Goal: Obtain resource: Download file/media

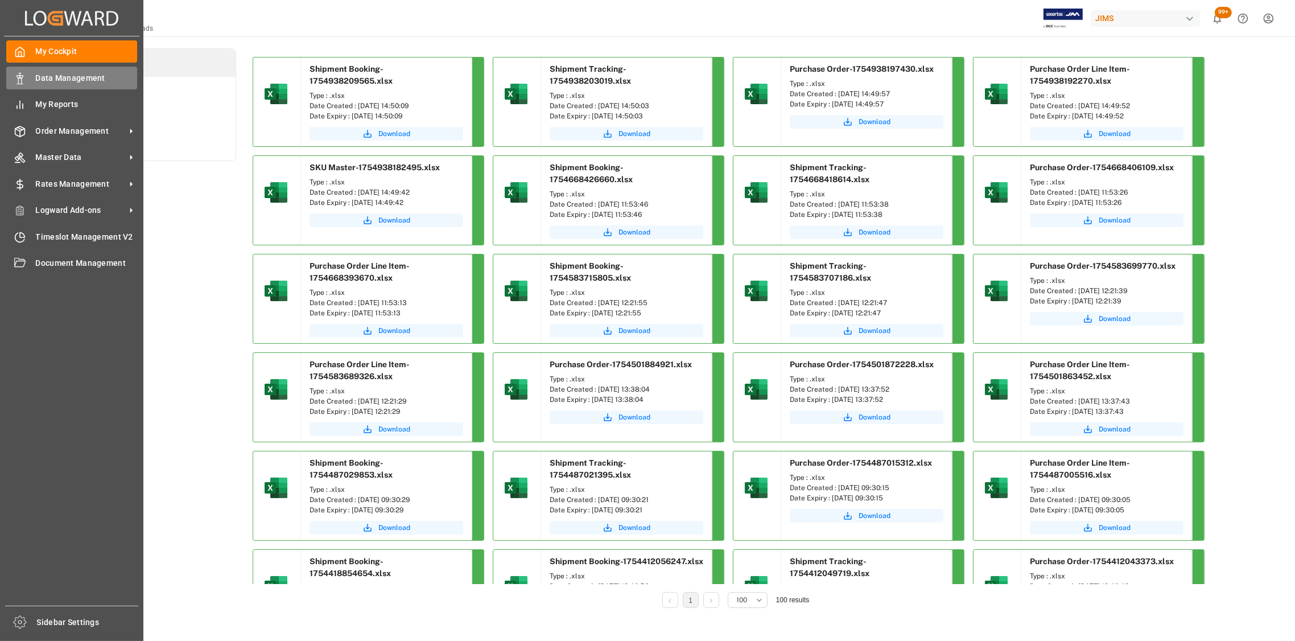
click at [53, 76] on span "Data Management" at bounding box center [87, 78] width 102 height 12
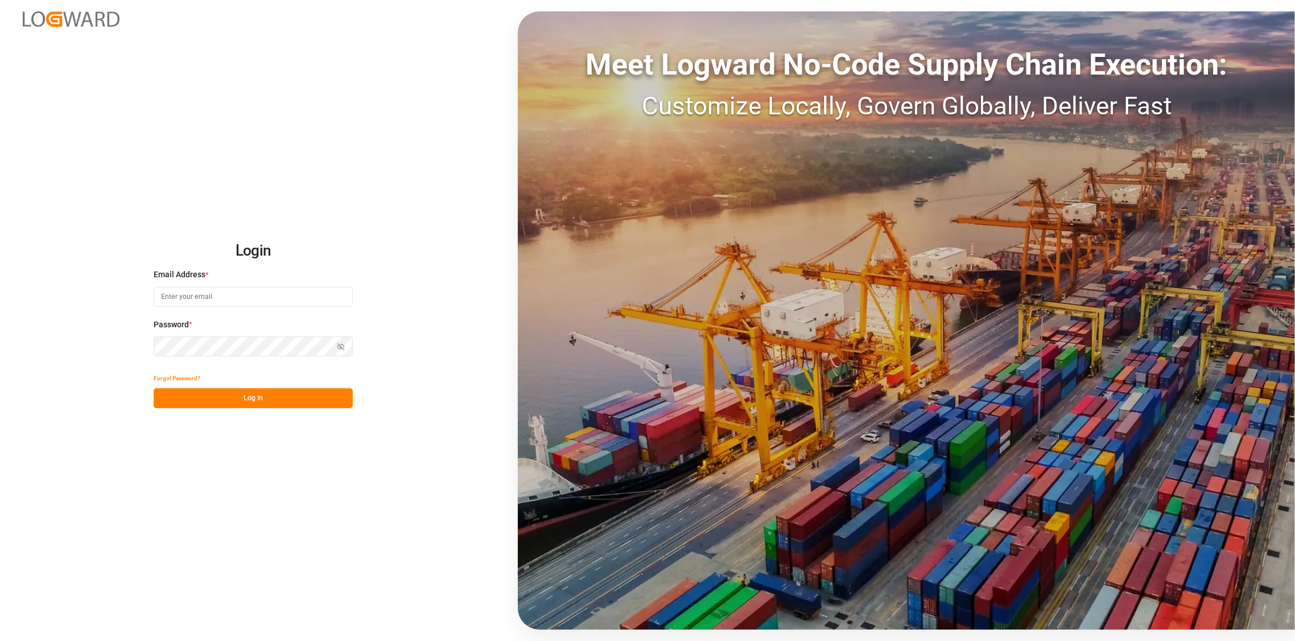
type input "[PERSON_NAME][EMAIL_ADDRESS][DOMAIN_NAME]"
click at [274, 404] on button "Log In" at bounding box center [253, 398] width 199 height 20
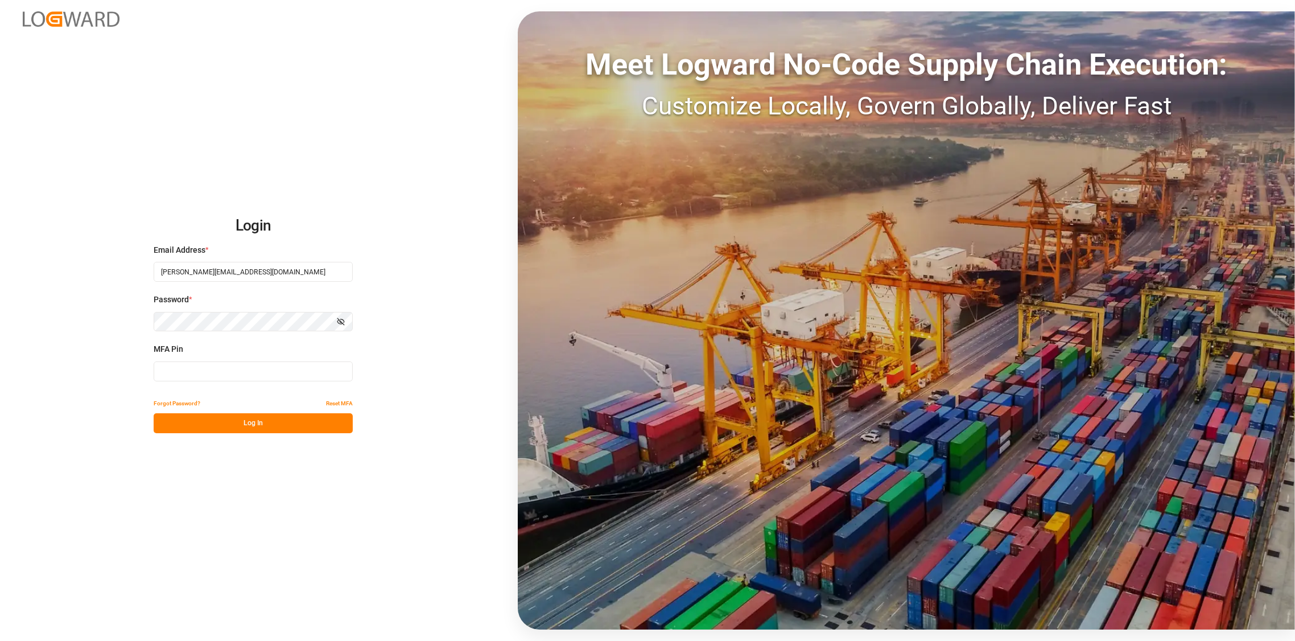
click at [302, 369] on input at bounding box center [253, 371] width 199 height 20
type input "1"
type input "674728"
click at [246, 431] on button "Log In" at bounding box center [253, 423] width 199 height 20
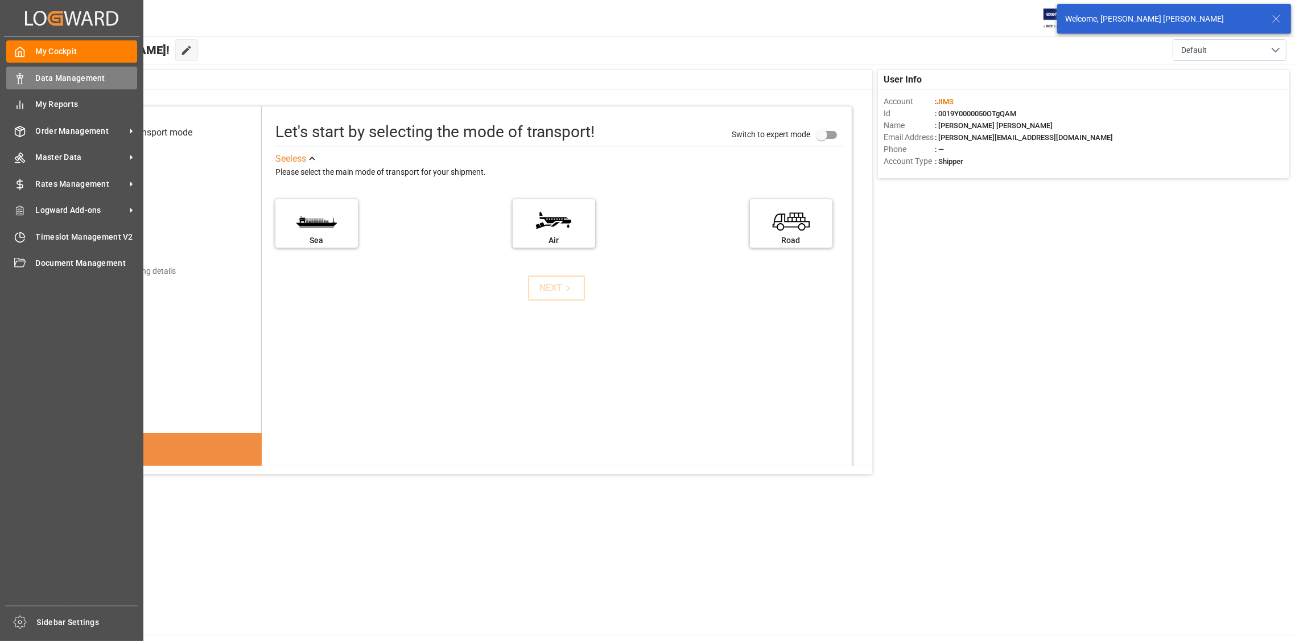
click at [46, 79] on span "Data Management" at bounding box center [87, 78] width 102 height 12
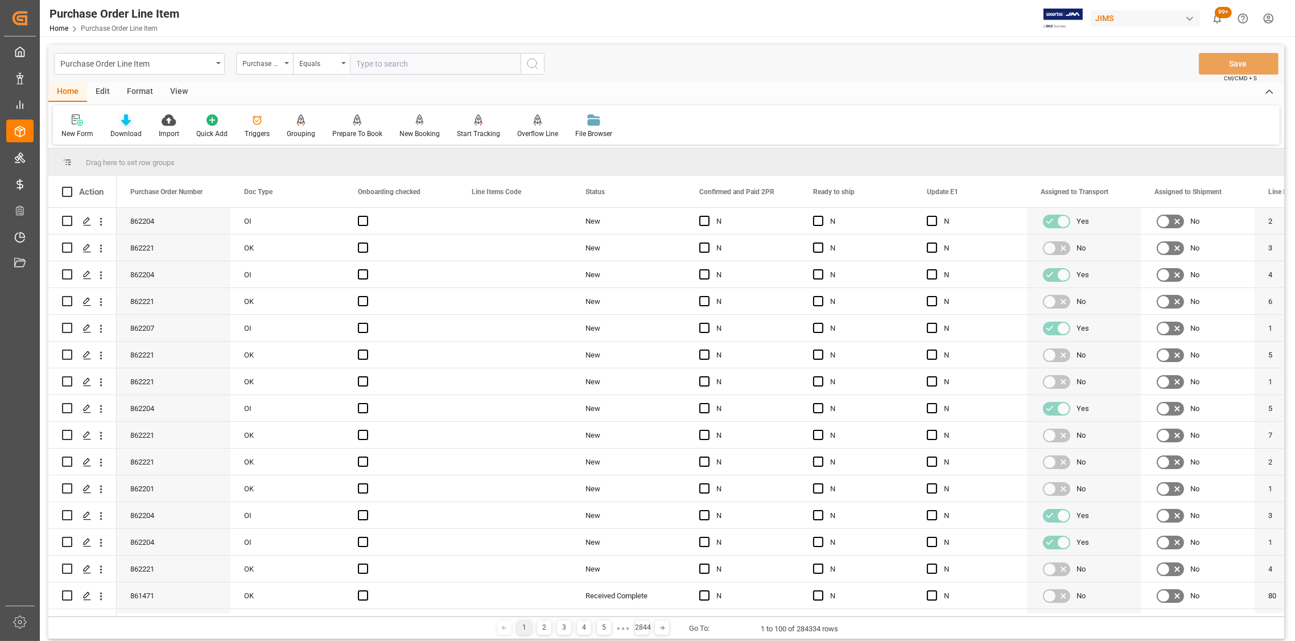
click at [123, 129] on div "Download" at bounding box center [125, 134] width 31 height 10
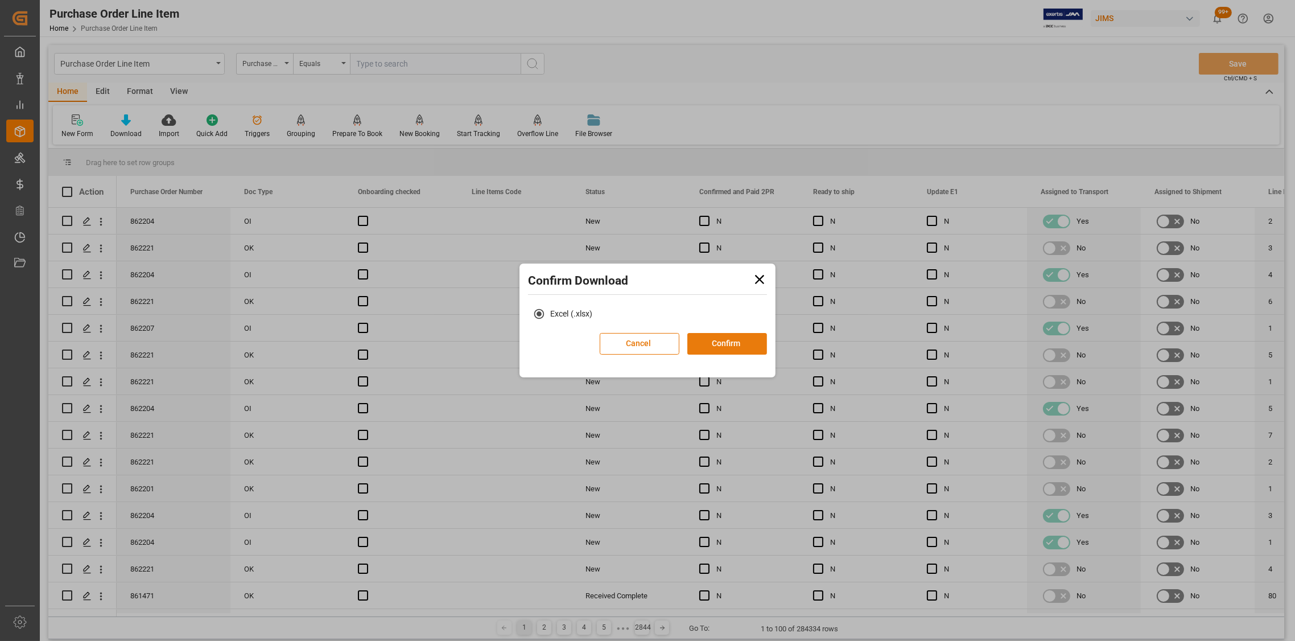
click at [735, 347] on button "Confirm" at bounding box center [727, 344] width 80 height 22
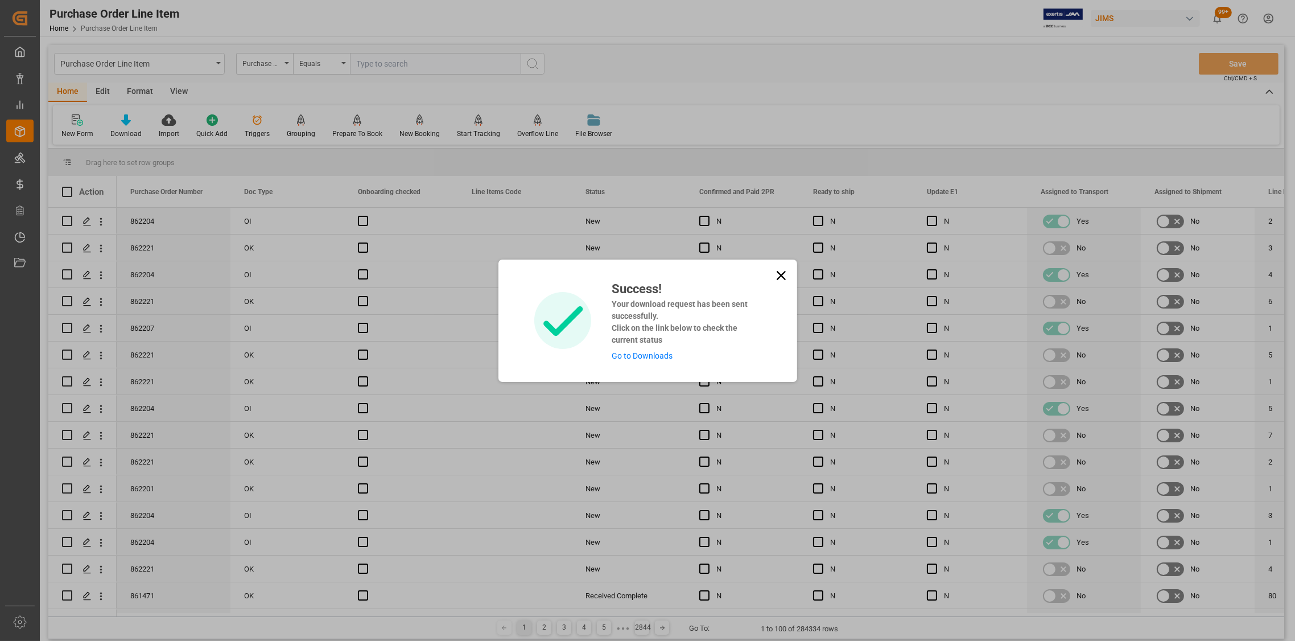
drag, startPoint x: 775, startPoint y: 273, endPoint x: 316, endPoint y: 154, distance: 473.8
click at [749, 266] on div "Success! Your download request has been sent successfully. Click on the link be…" at bounding box center [647, 320] width 299 height 122
click at [216, 60] on div "Success! Your download request has been sent successfully. Click on the link be…" at bounding box center [647, 320] width 1295 height 641
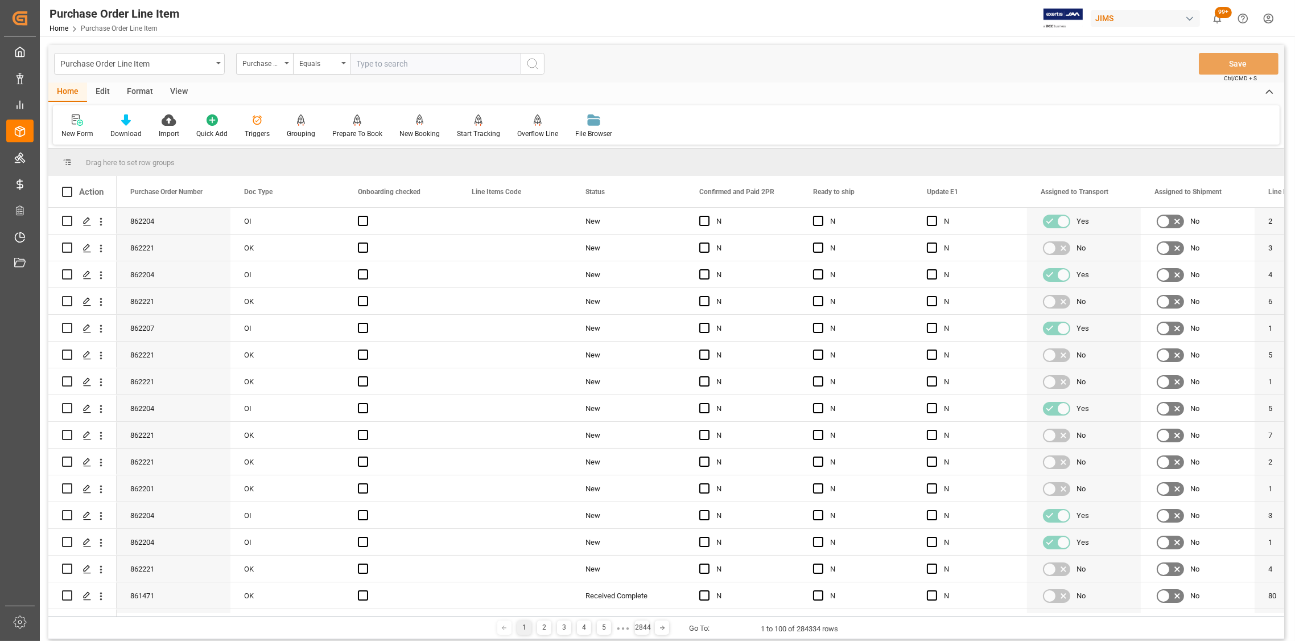
click at [216, 60] on div "Purchase Order Line Item" at bounding box center [139, 64] width 171 height 22
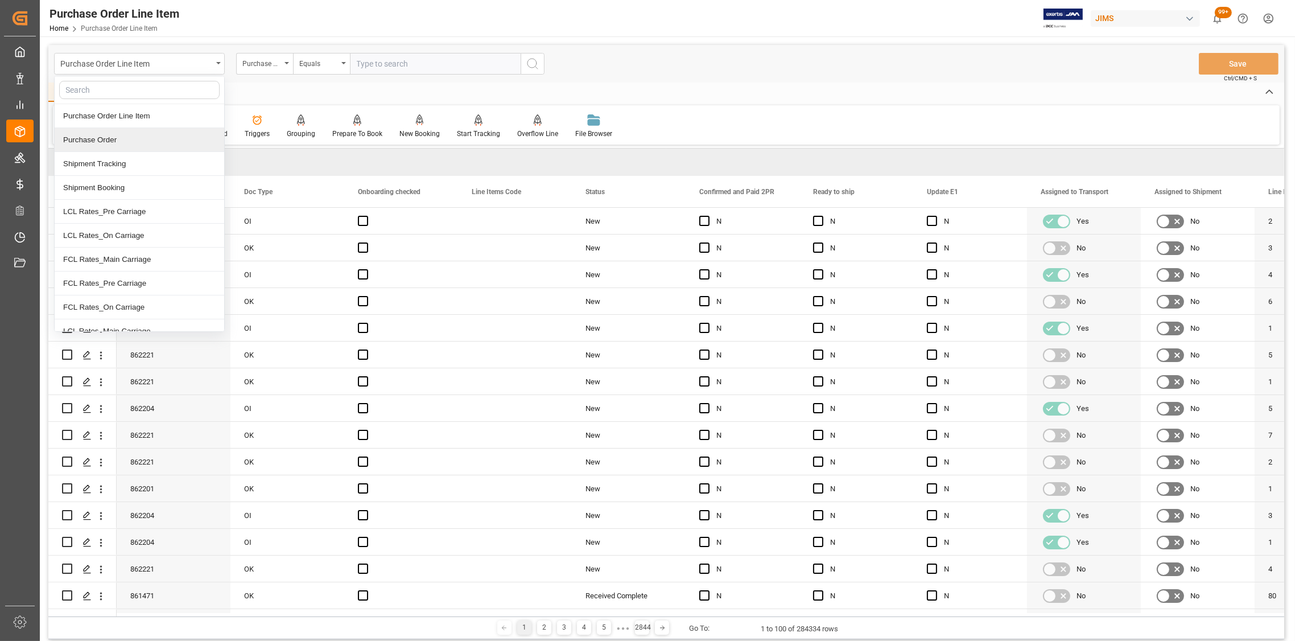
click at [121, 140] on div "Purchase Order" at bounding box center [140, 140] width 170 height 24
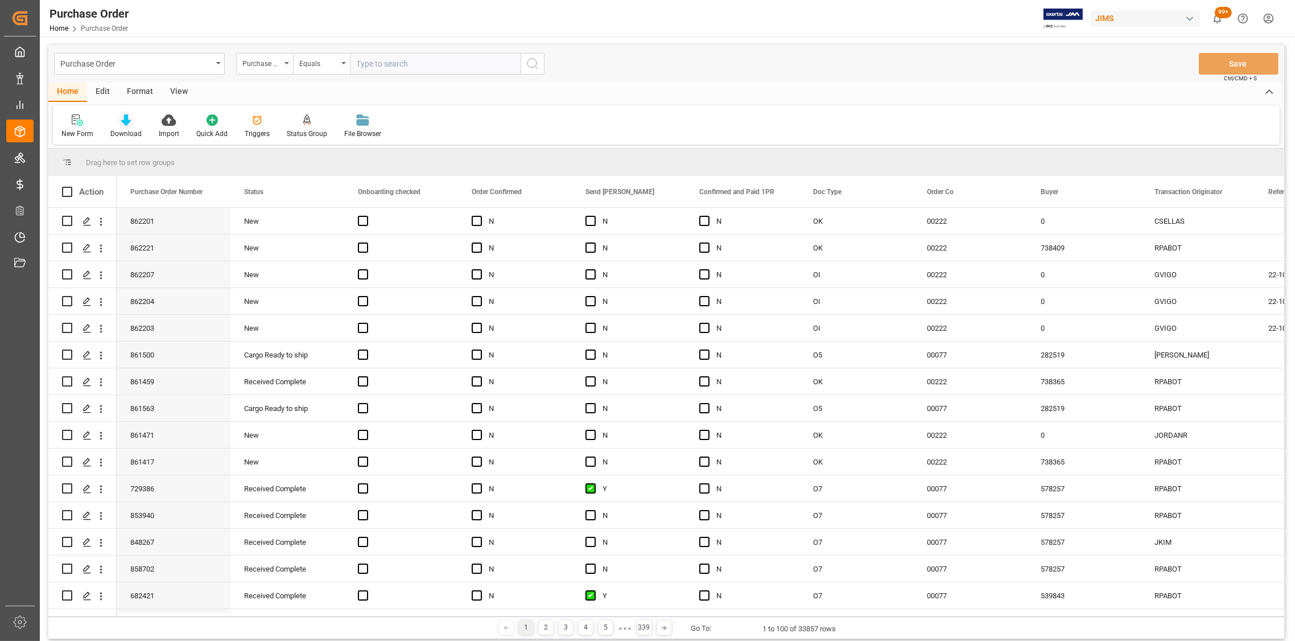
click at [124, 125] on icon at bounding box center [126, 119] width 10 height 11
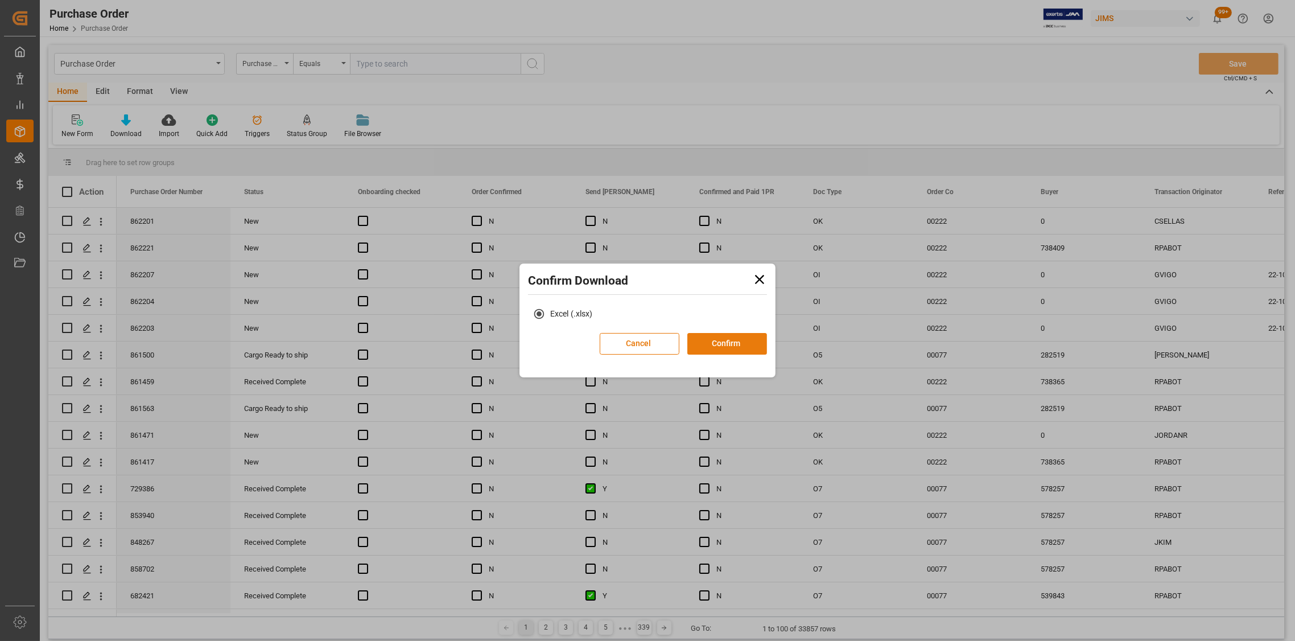
click at [723, 345] on button "Confirm" at bounding box center [727, 344] width 80 height 22
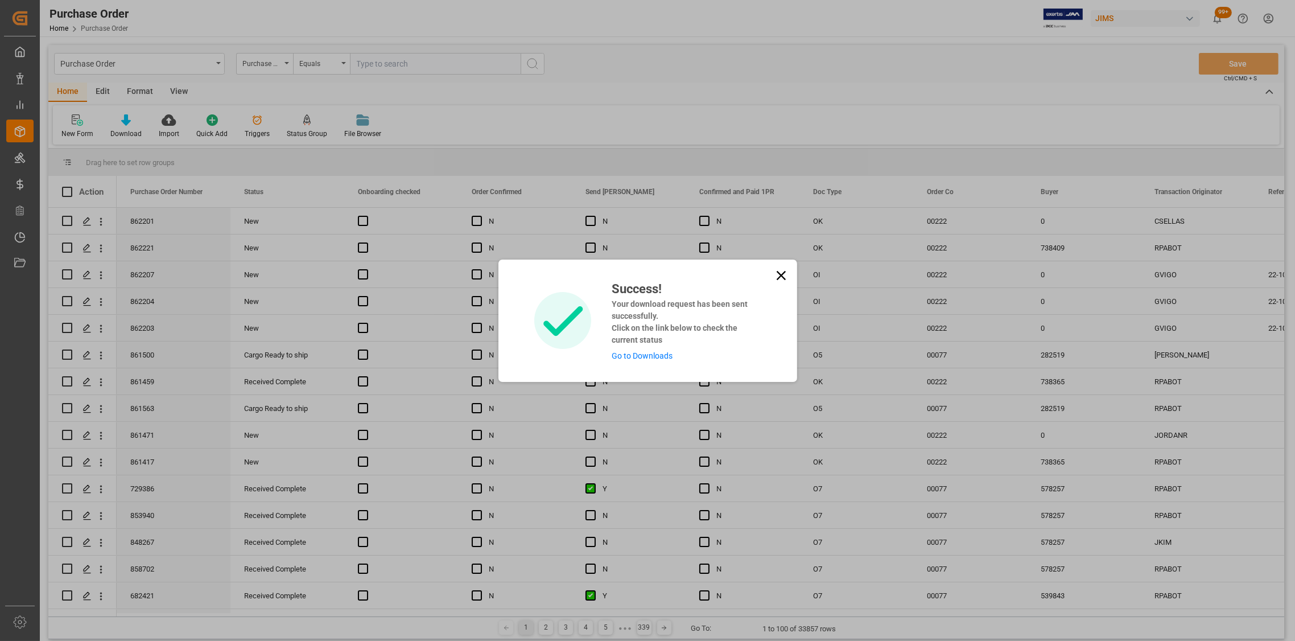
click at [778, 275] on icon at bounding box center [781, 275] width 16 height 16
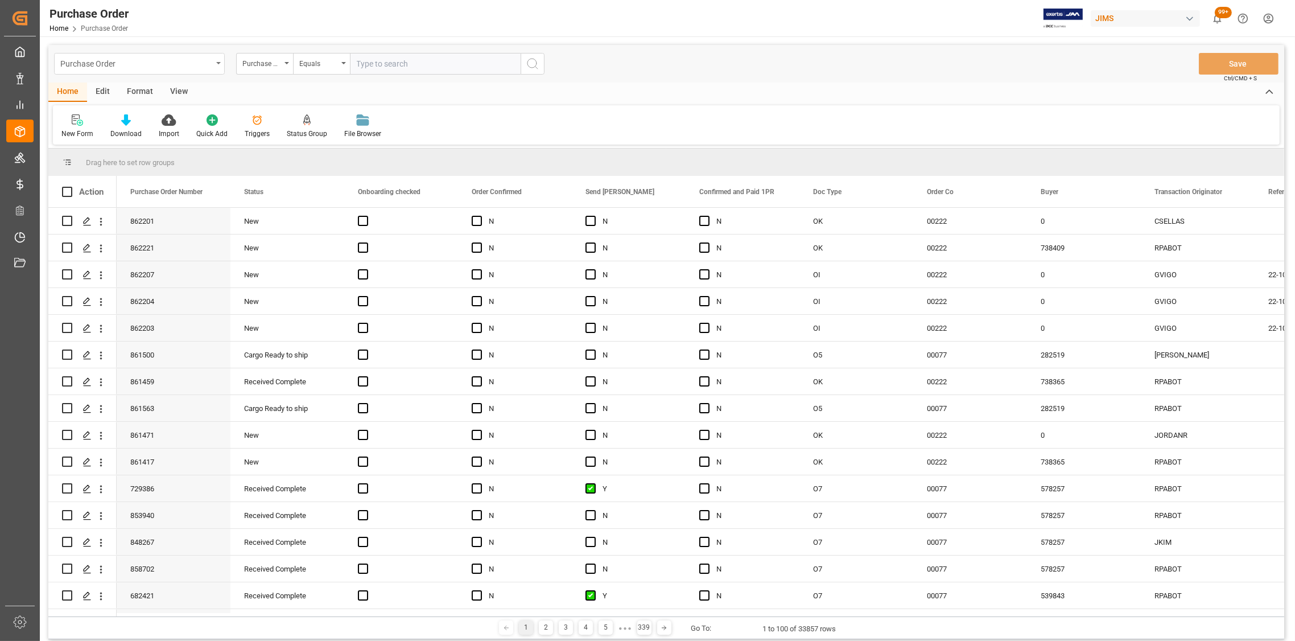
click at [213, 59] on div "Purchase Order" at bounding box center [139, 64] width 171 height 22
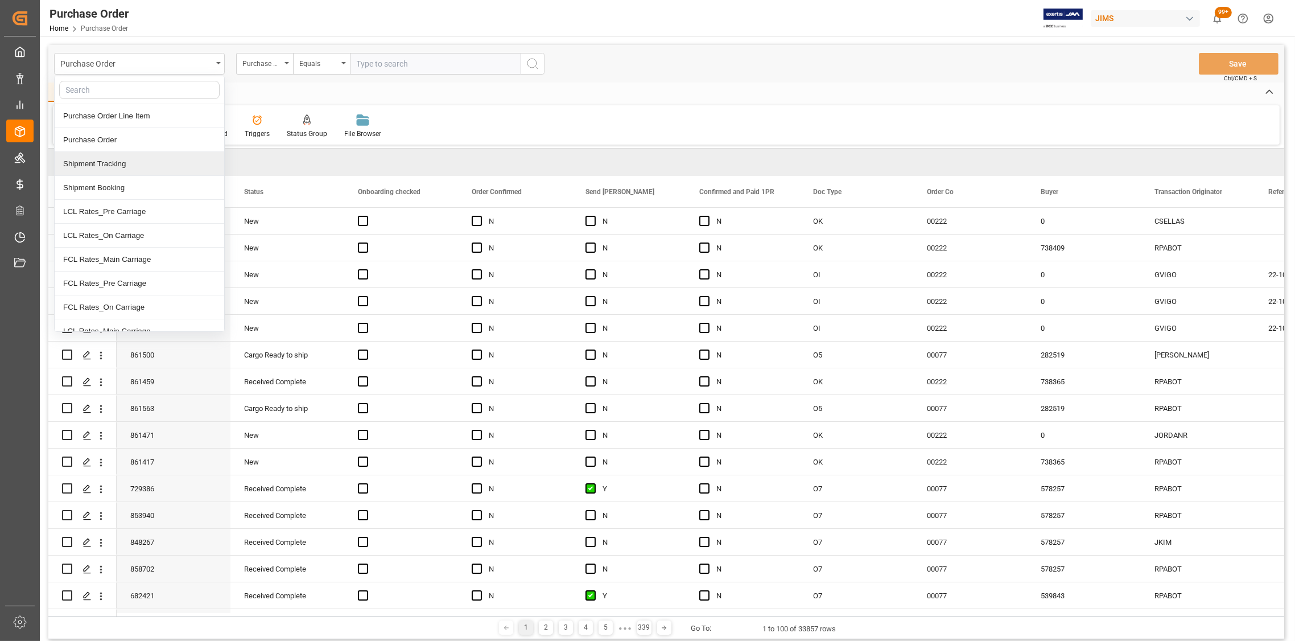
click at [114, 162] on div "Shipment Tracking" at bounding box center [140, 164] width 170 height 24
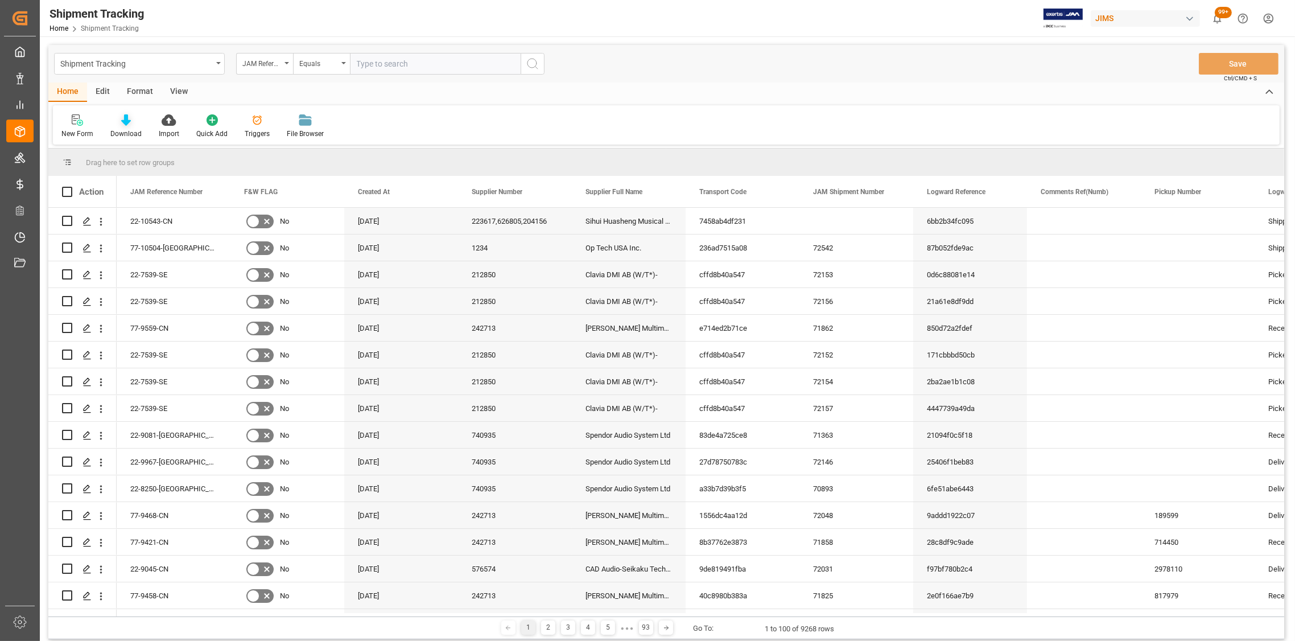
click at [125, 126] on div "Download" at bounding box center [126, 126] width 48 height 25
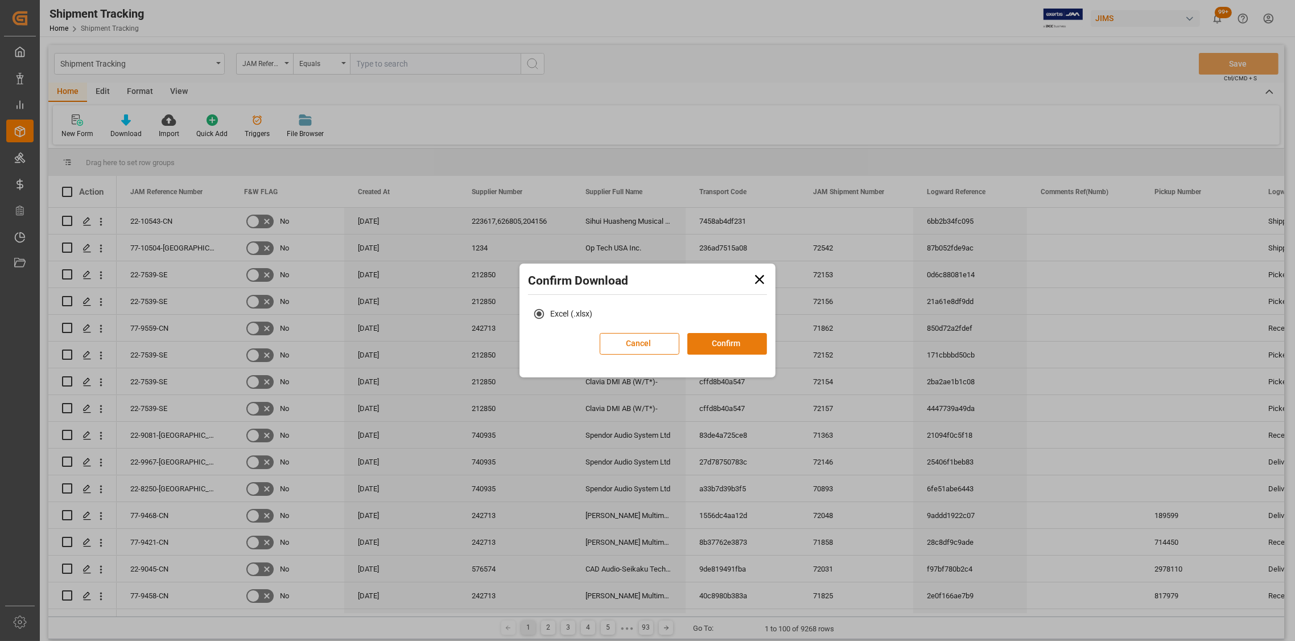
click at [731, 345] on button "Confirm" at bounding box center [727, 344] width 80 height 22
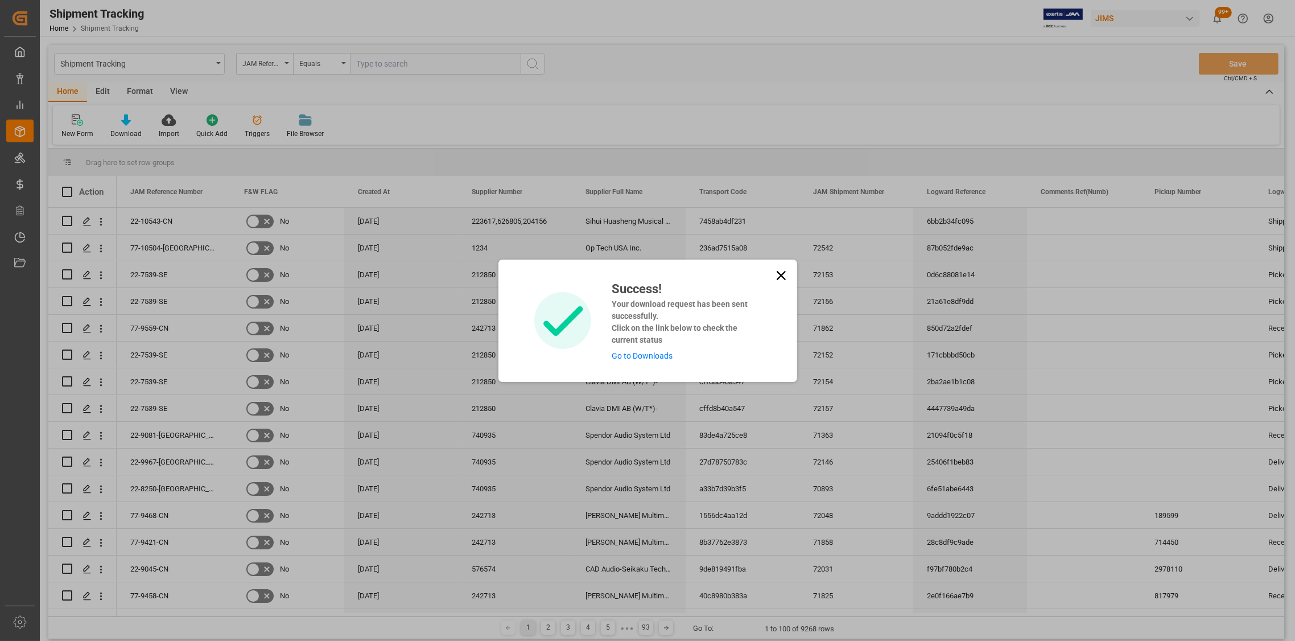
click at [779, 276] on icon at bounding box center [780, 274] width 9 height 9
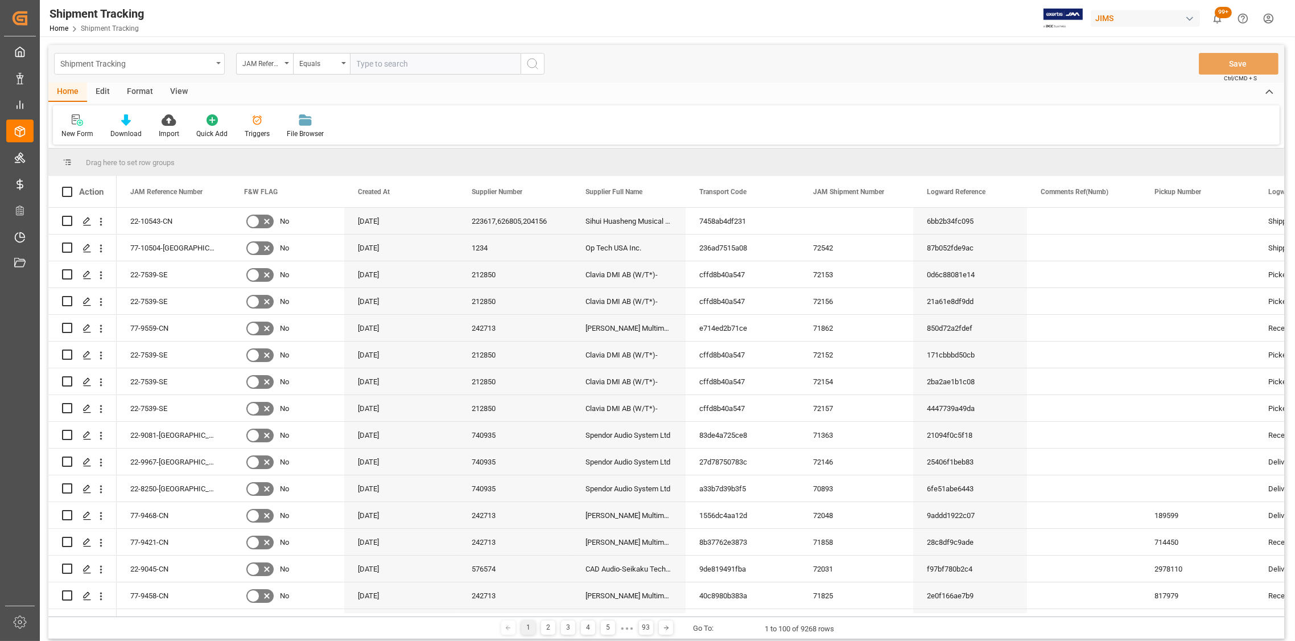
click at [218, 65] on div "Shipment Tracking" at bounding box center [139, 64] width 171 height 22
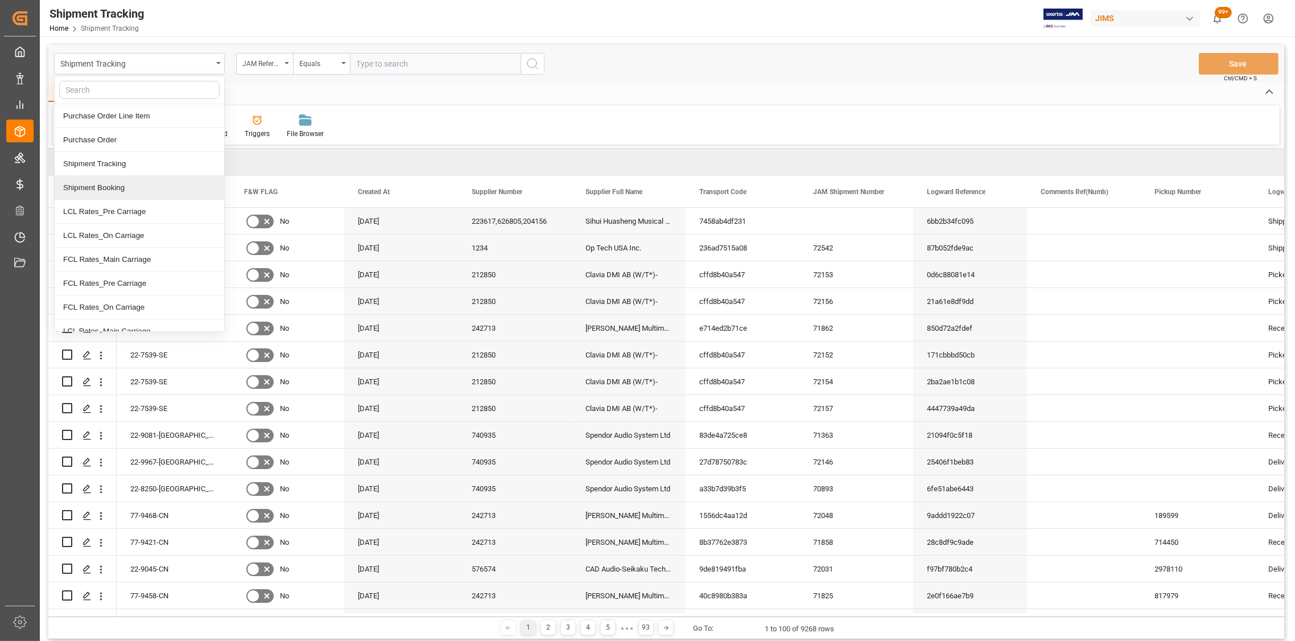
click at [109, 188] on div "Shipment Booking" at bounding box center [140, 188] width 170 height 24
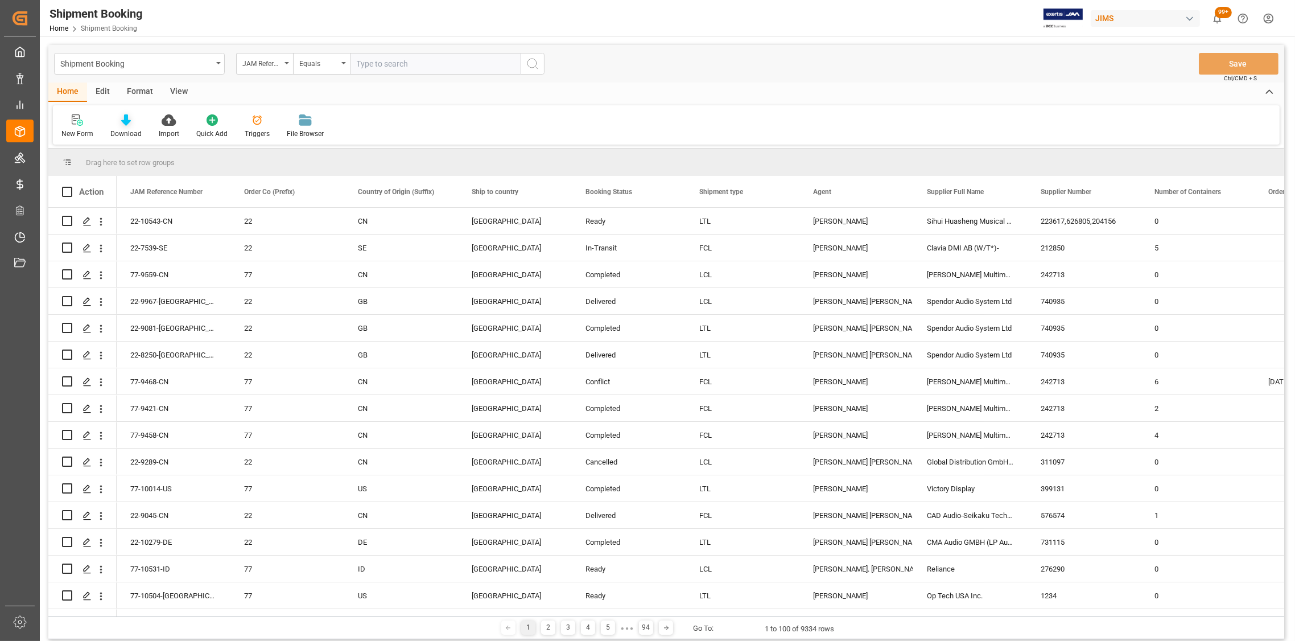
click at [125, 121] on icon at bounding box center [126, 119] width 10 height 11
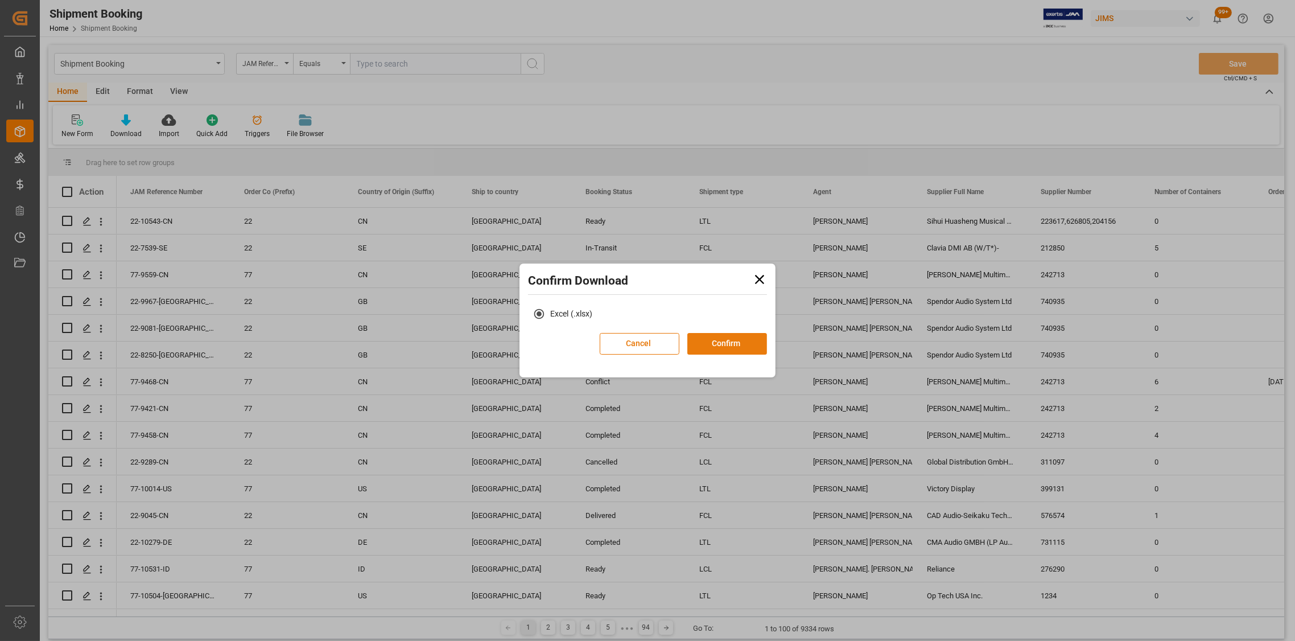
click at [731, 350] on button "Confirm" at bounding box center [727, 344] width 80 height 22
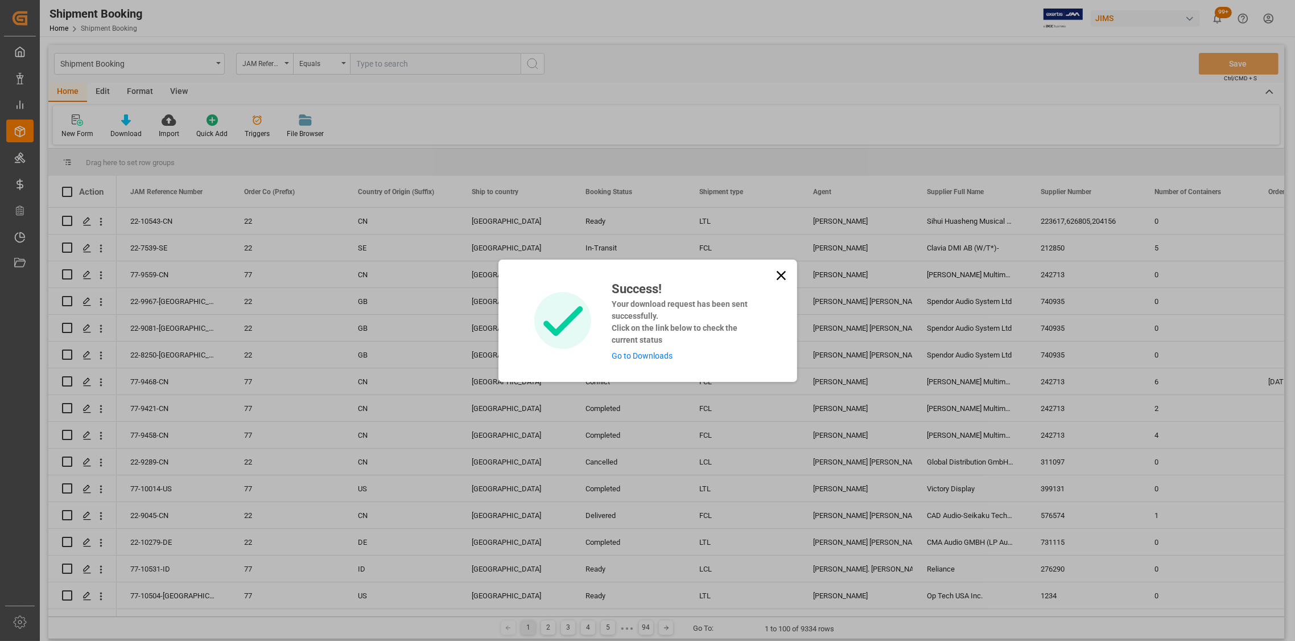
click at [625, 354] on link "Go to Downloads" at bounding box center [642, 355] width 61 height 9
